Goal: Register for event/course

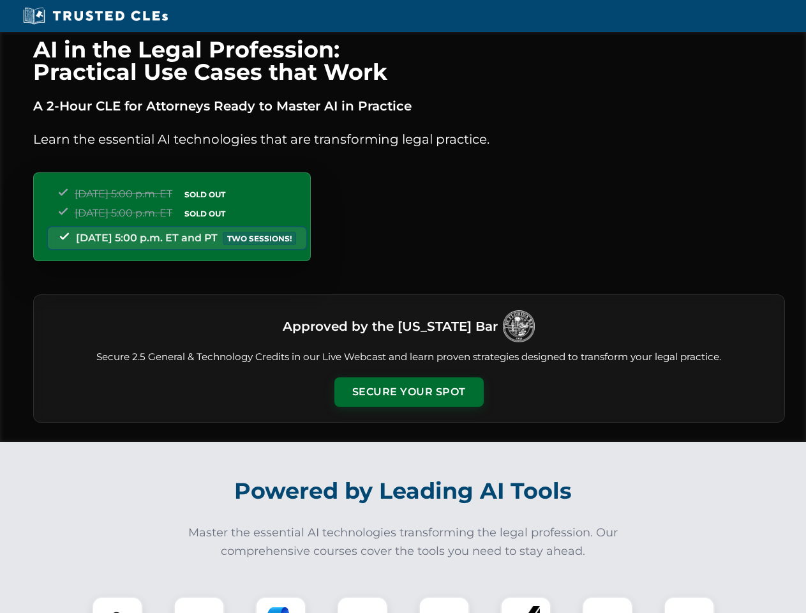
click at [409, 392] on button "Secure Your Spot" at bounding box center [409, 391] width 149 height 29
click at [117, 605] on img at bounding box center [117, 621] width 37 height 37
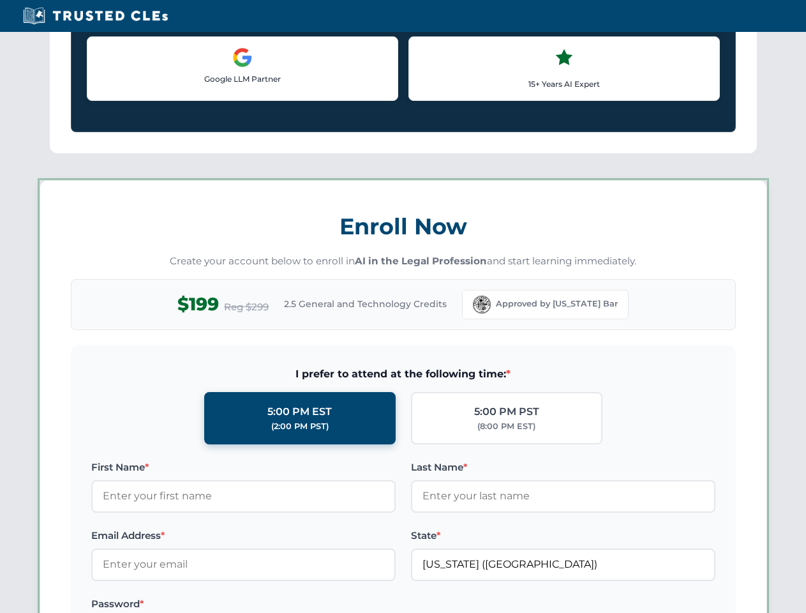
click at [281, 605] on label "Password *" at bounding box center [243, 603] width 305 height 15
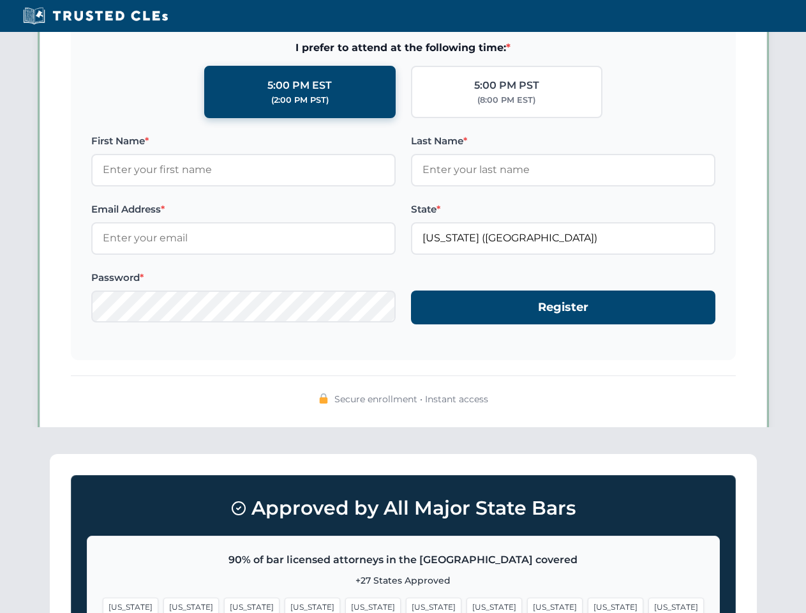
click at [588, 605] on span "[US_STATE]" at bounding box center [616, 607] width 56 height 19
